Goal: Use online tool/utility

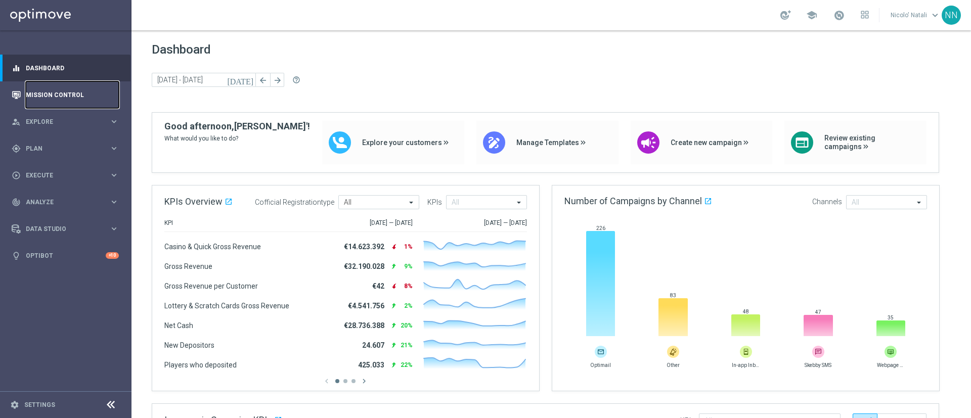
click at [29, 97] on link "Mission Control" at bounding box center [72, 94] width 93 height 27
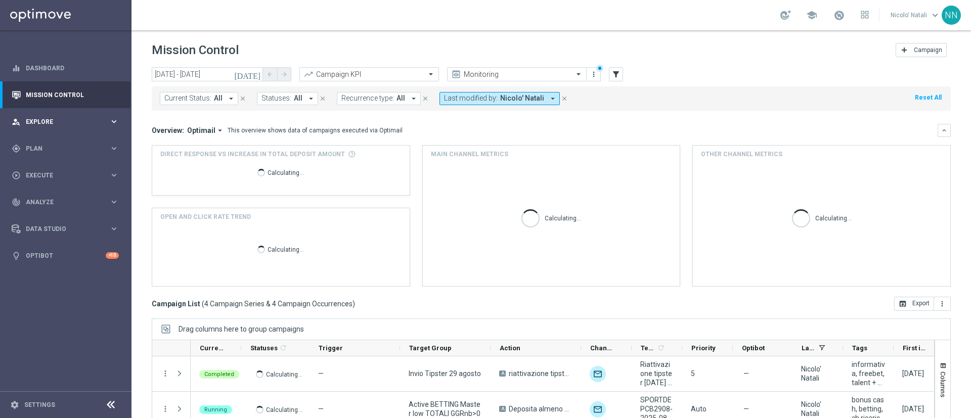
click at [47, 121] on span "Explore" at bounding box center [67, 122] width 83 height 6
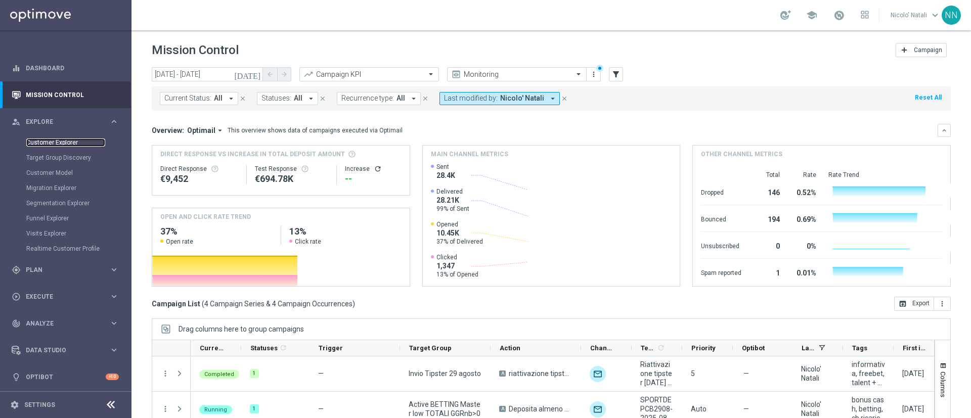
click at [50, 140] on link "Customer Explorer" at bounding box center [65, 143] width 79 height 8
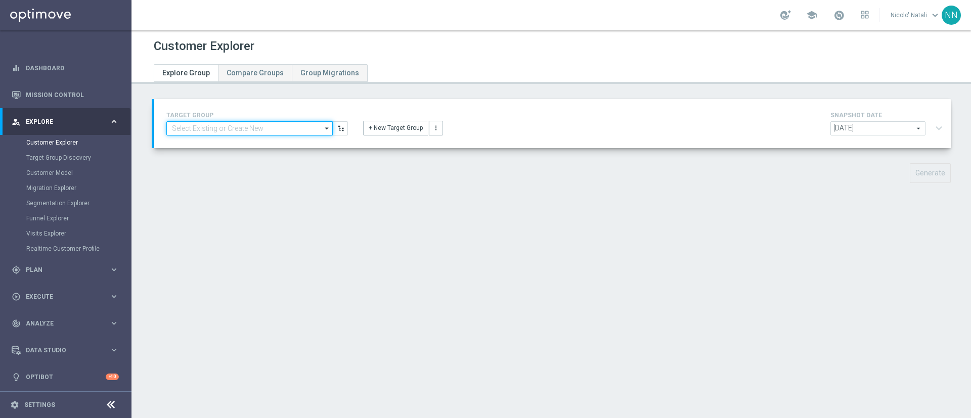
click at [232, 130] on input at bounding box center [249, 128] width 166 height 14
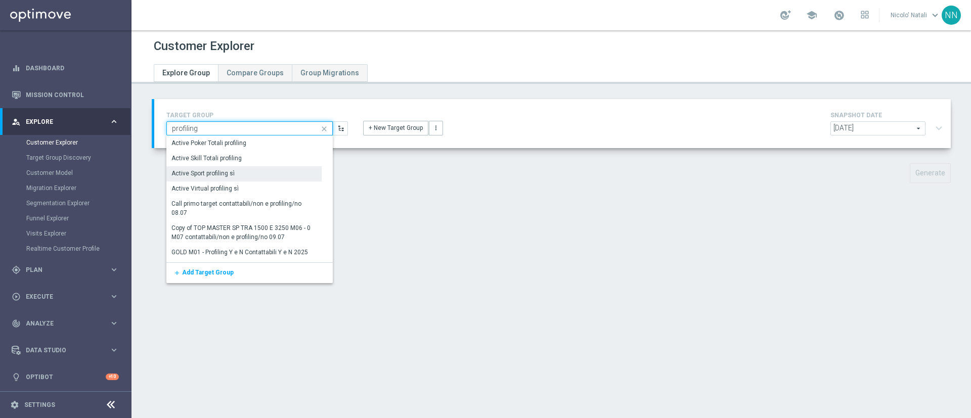
type input "profiling"
click at [230, 170] on div "Active Sport profiling sì" at bounding box center [202, 173] width 63 height 9
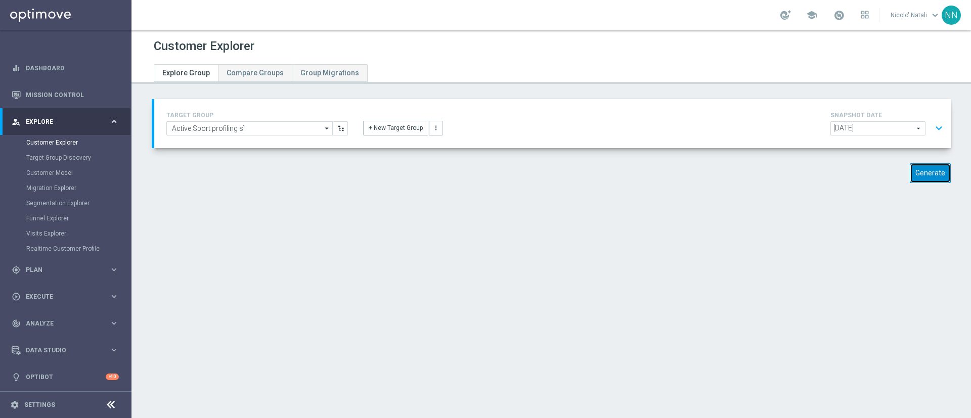
click at [919, 165] on button "Generate" at bounding box center [930, 173] width 41 height 20
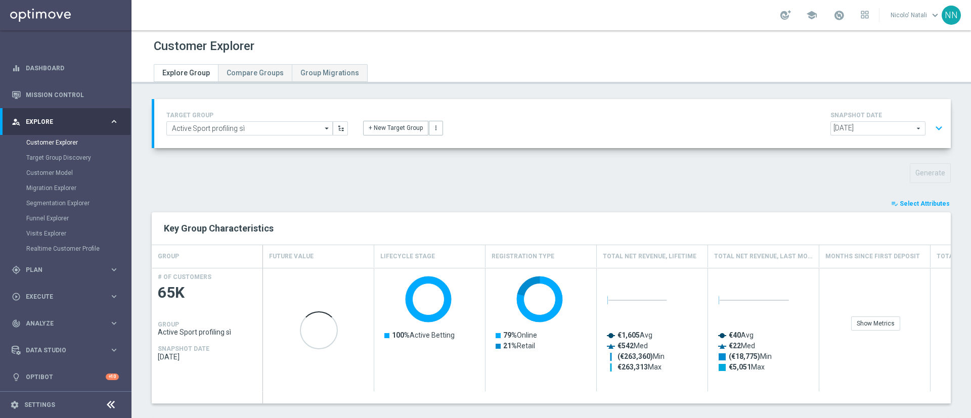
scroll to position [83, 0]
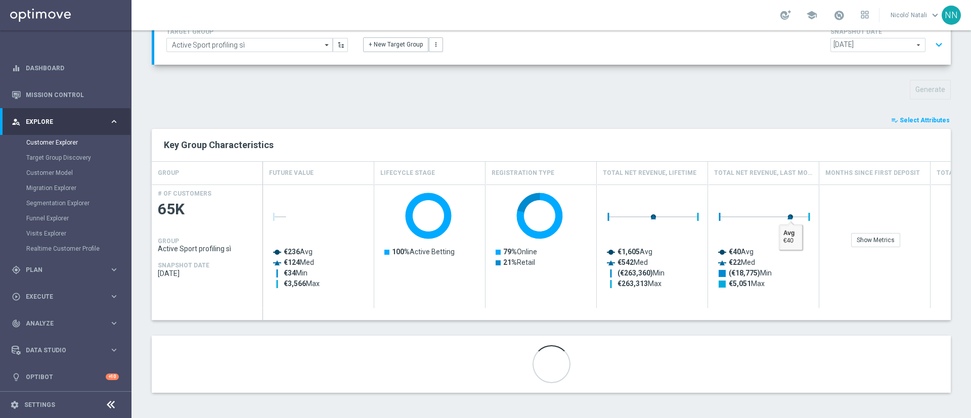
click at [902, 117] on span "Select Attributes" at bounding box center [925, 120] width 50 height 7
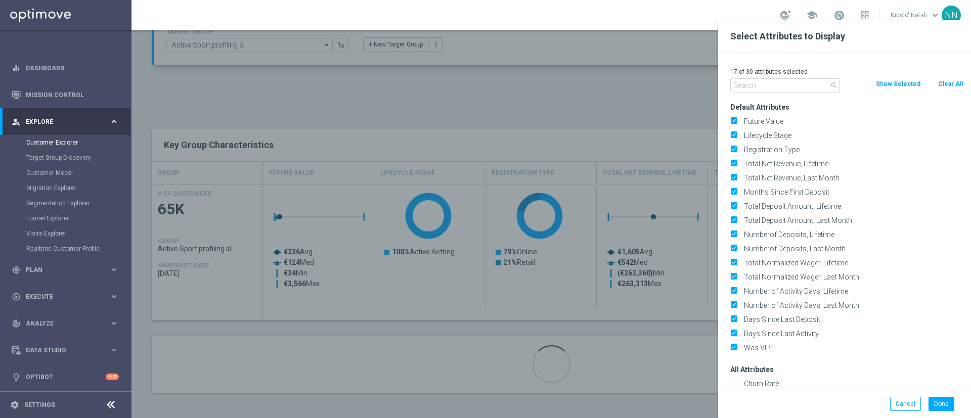
click at [948, 85] on button "Clear All" at bounding box center [950, 83] width 27 height 11
checkbox input "false"
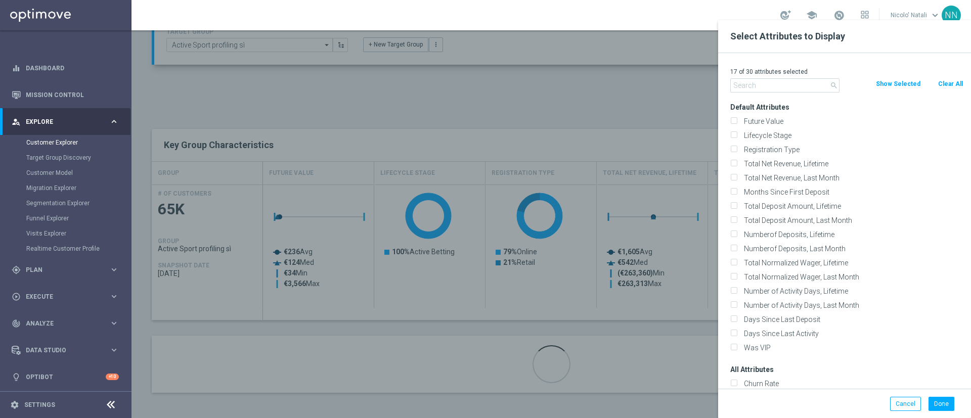
checkbox input "false"
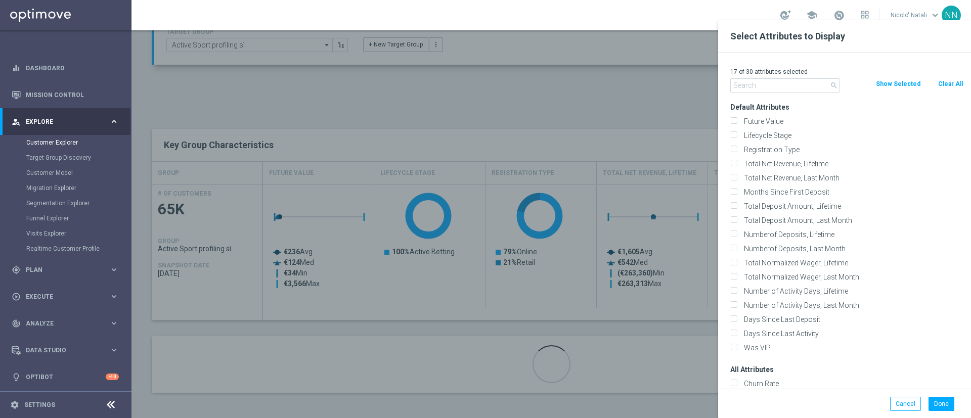
checkbox input "false"
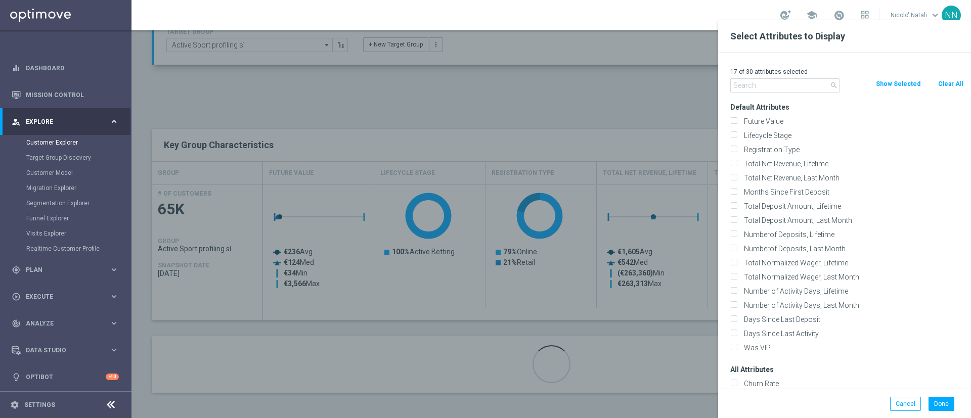
checkbox input "false"
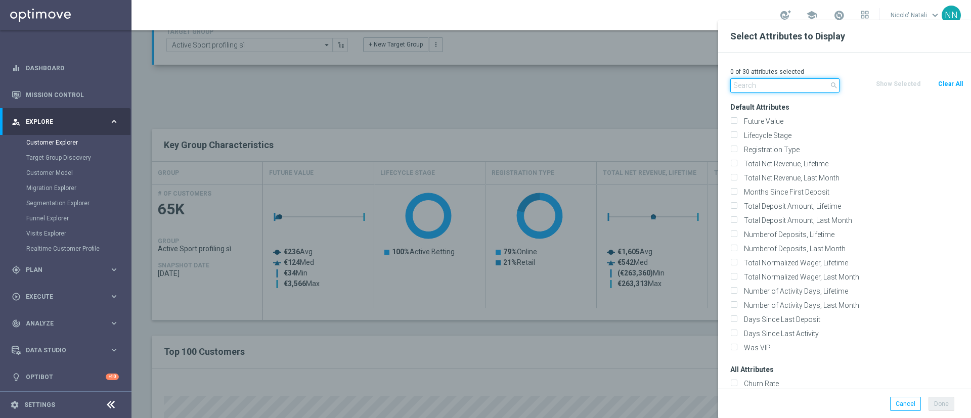
click at [811, 78] on input "text" at bounding box center [784, 85] width 109 height 14
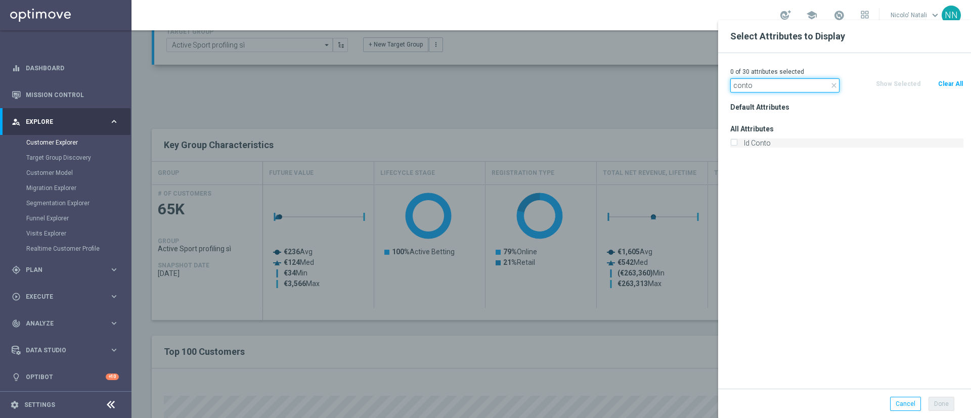
type input "conto"
click at [762, 139] on label "Id Conto" at bounding box center [852, 143] width 223 height 9
click at [737, 141] on input "Id Conto" at bounding box center [733, 144] width 7 height 7
checkbox input "true"
click at [949, 405] on button "Done" at bounding box center [942, 404] width 26 height 14
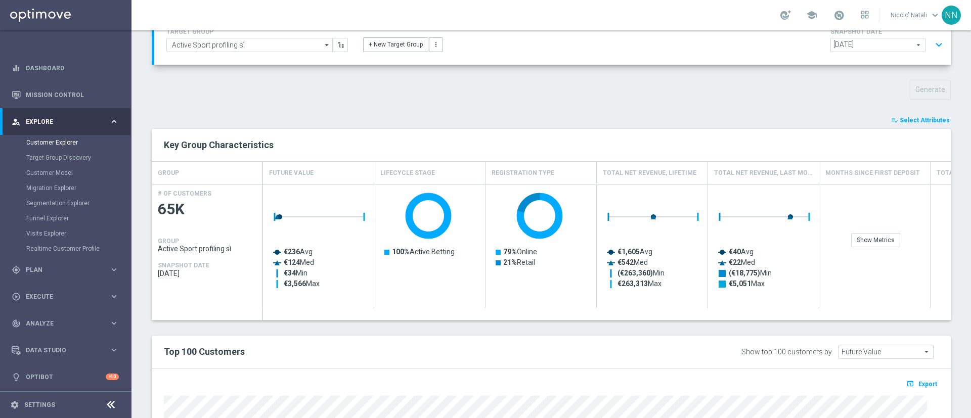
type input "Search"
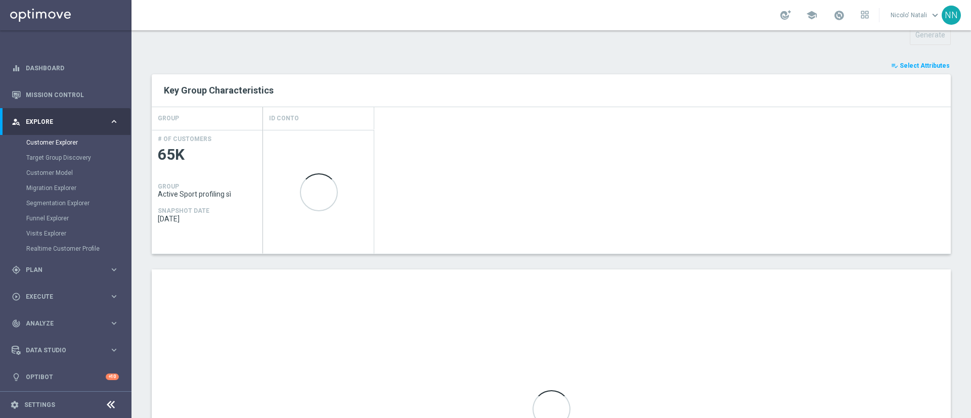
scroll to position [199, 0]
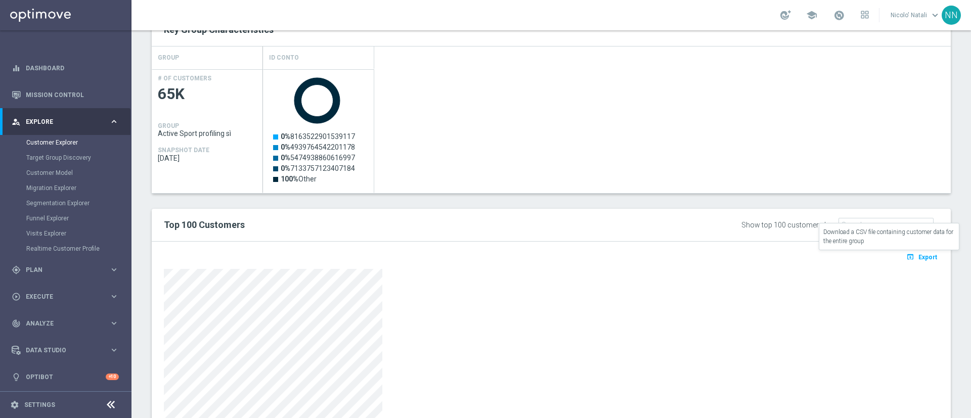
click at [907, 256] on icon "open_in_browser" at bounding box center [912, 257] width 11 height 8
